Goal: Information Seeking & Learning: Learn about a topic

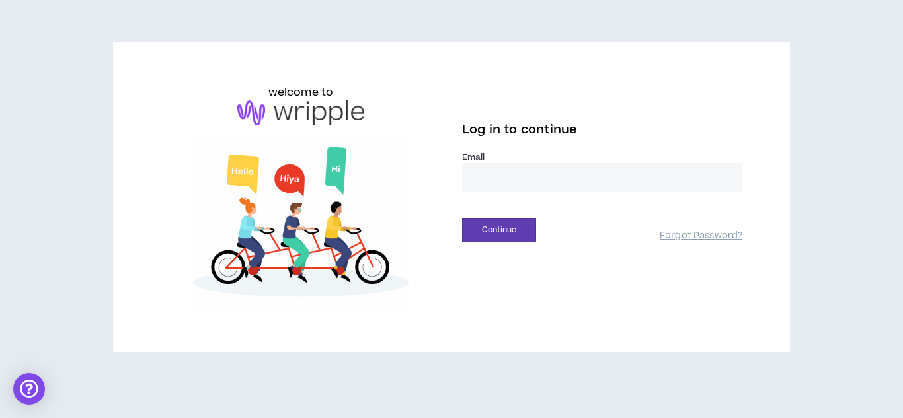
click at [574, 190] on input "email" at bounding box center [602, 177] width 280 height 28
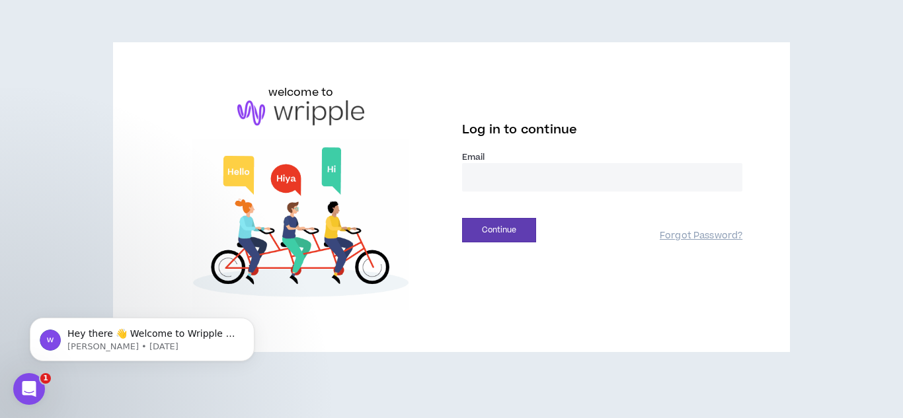
type input "**********"
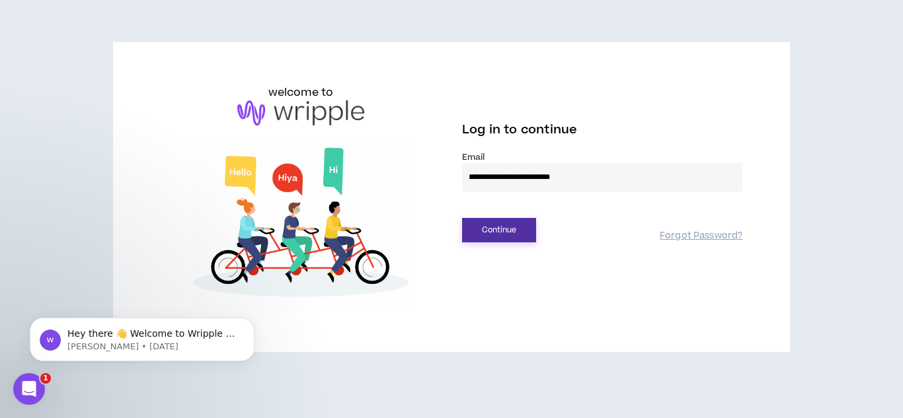
click at [514, 237] on button "Continue" at bounding box center [499, 230] width 74 height 24
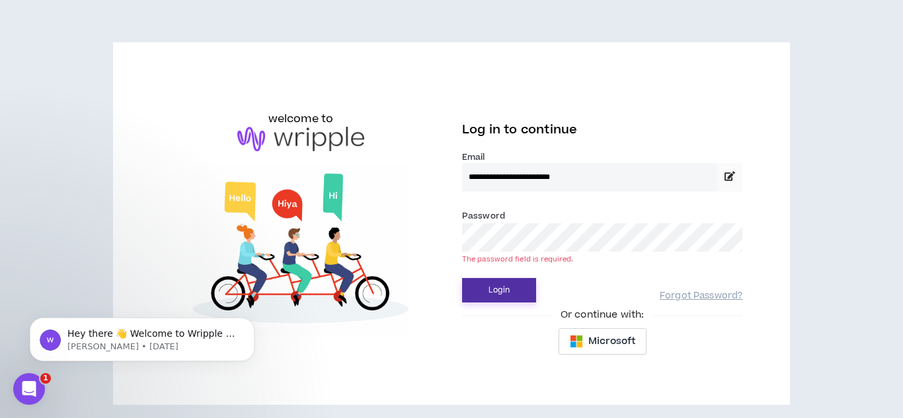
click at [462, 278] on button "Login" at bounding box center [499, 290] width 74 height 24
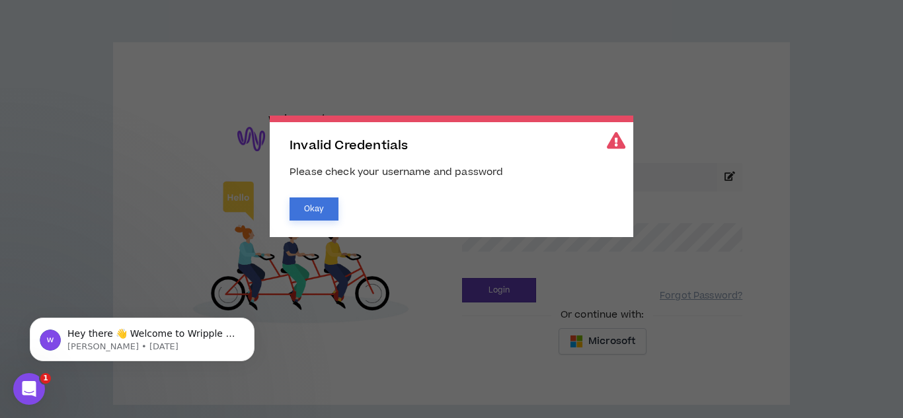
click at [313, 208] on button "Okay" at bounding box center [313, 209] width 49 height 23
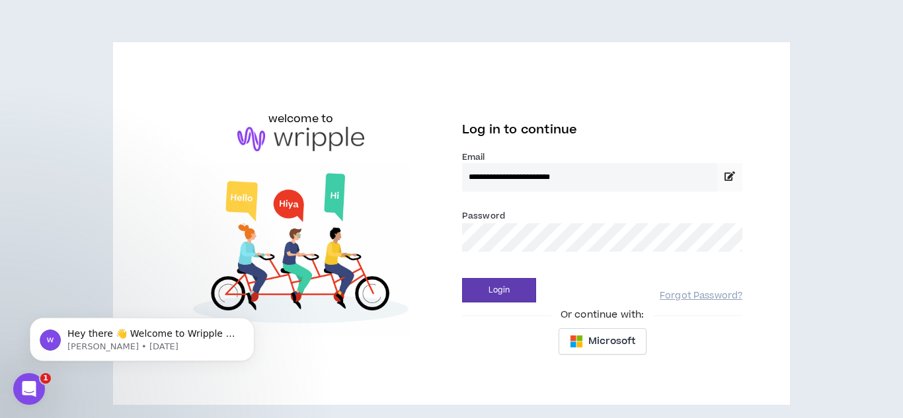
click at [462, 278] on button "Login" at bounding box center [499, 290] width 74 height 24
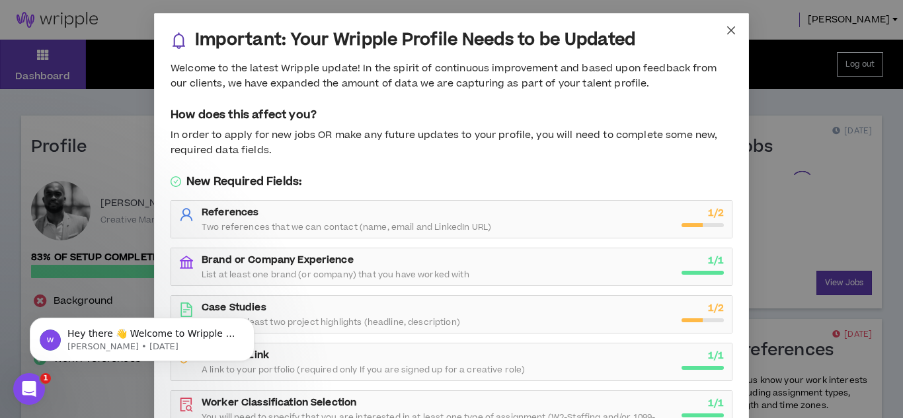
click at [736, 28] on icon "close" at bounding box center [731, 30] width 11 height 11
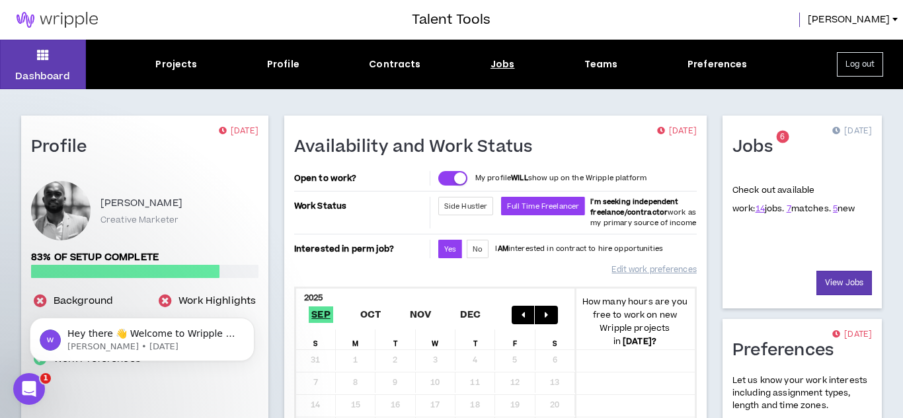
click at [504, 70] on div "Jobs" at bounding box center [502, 64] width 24 height 14
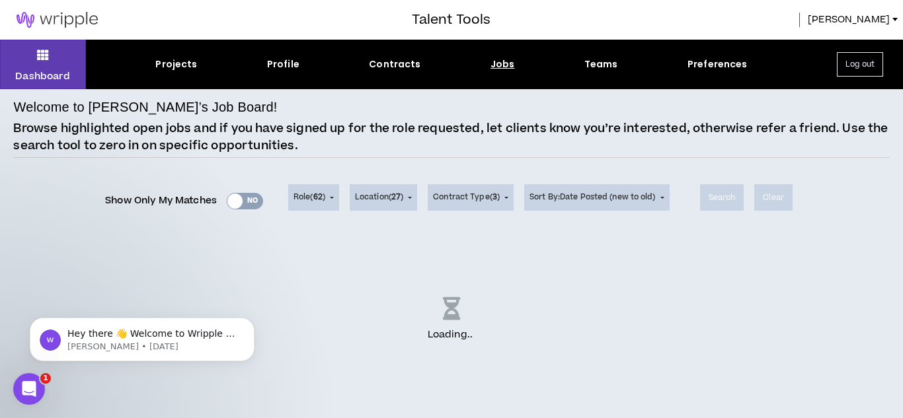
click at [902, 41] on div "Dashboard Projects Profile Contracts Jobs Teams Preferences Log out" at bounding box center [451, 65] width 903 height 50
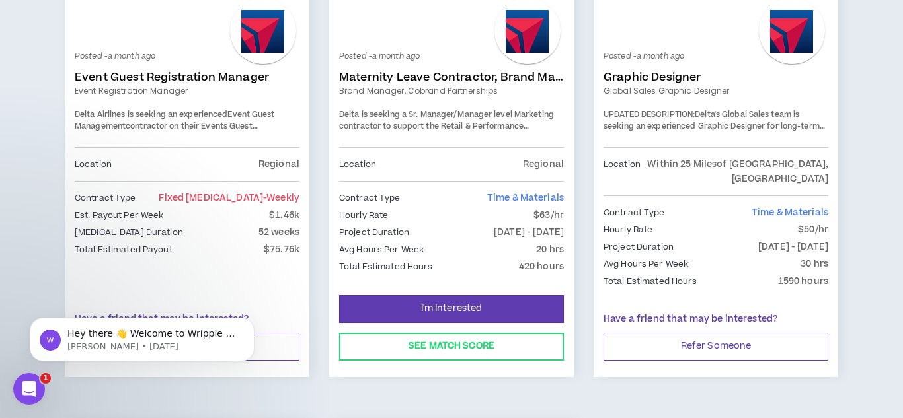
scroll to position [1824, 0]
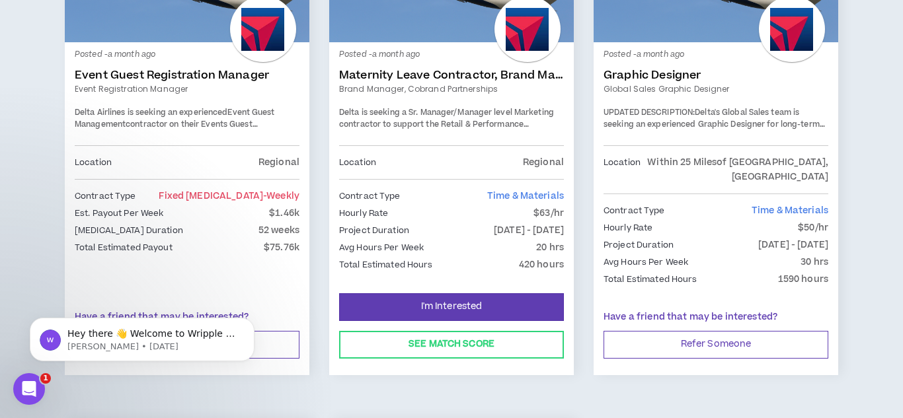
click at [255, 190] on span "Fixed [MEDICAL_DATA] - weekly" at bounding box center [229, 196] width 141 height 13
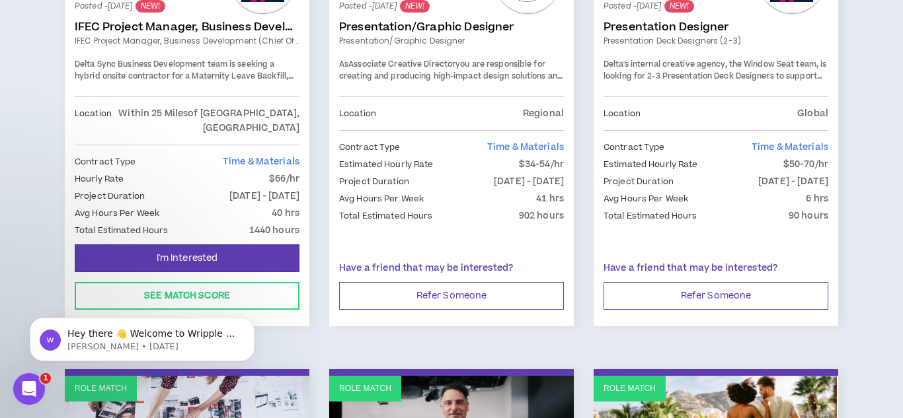
scroll to position [371, 0]
